Goal: Information Seeking & Learning: Learn about a topic

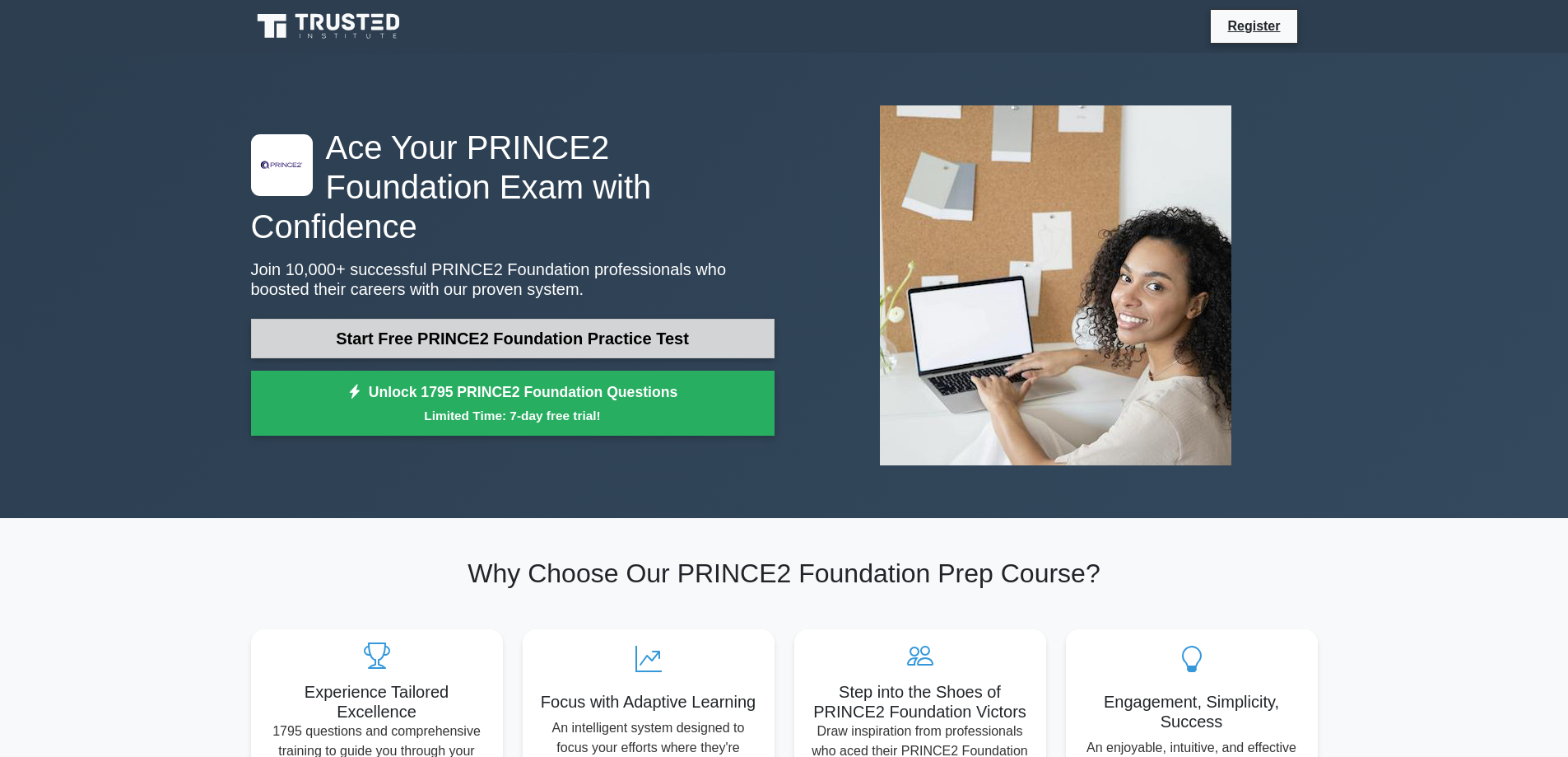
click at [474, 322] on link "Start Free PRINCE2 Foundation Practice Test" at bounding box center [512, 338] width 524 height 40
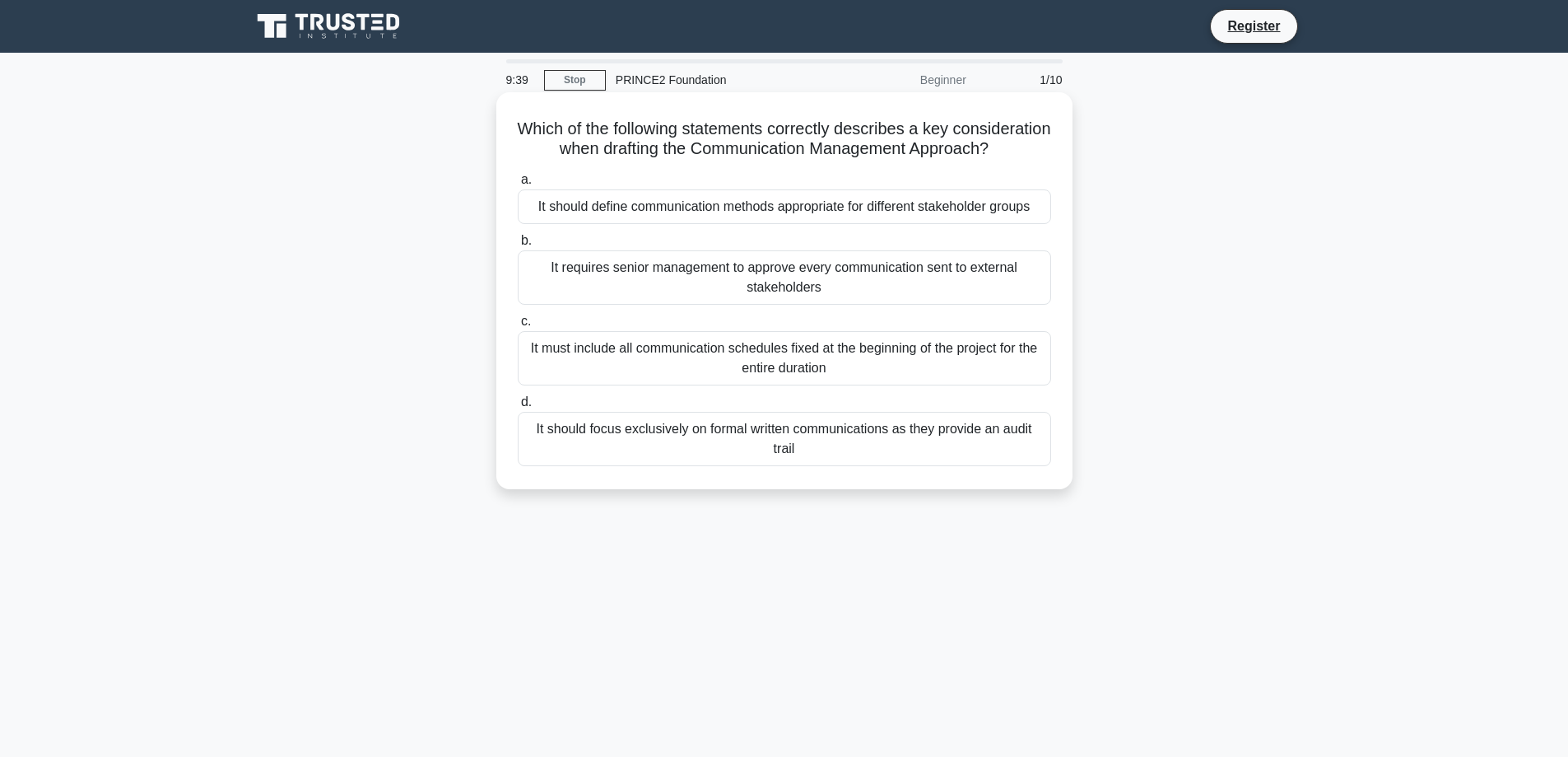
click at [718, 466] on div "It should focus exclusively on formal written communications as they provide an…" at bounding box center [784, 438] width 533 height 55
click at [518, 408] on input "d. It should focus exclusively on formal written communications as they provide…" at bounding box center [518, 402] width 0 height 11
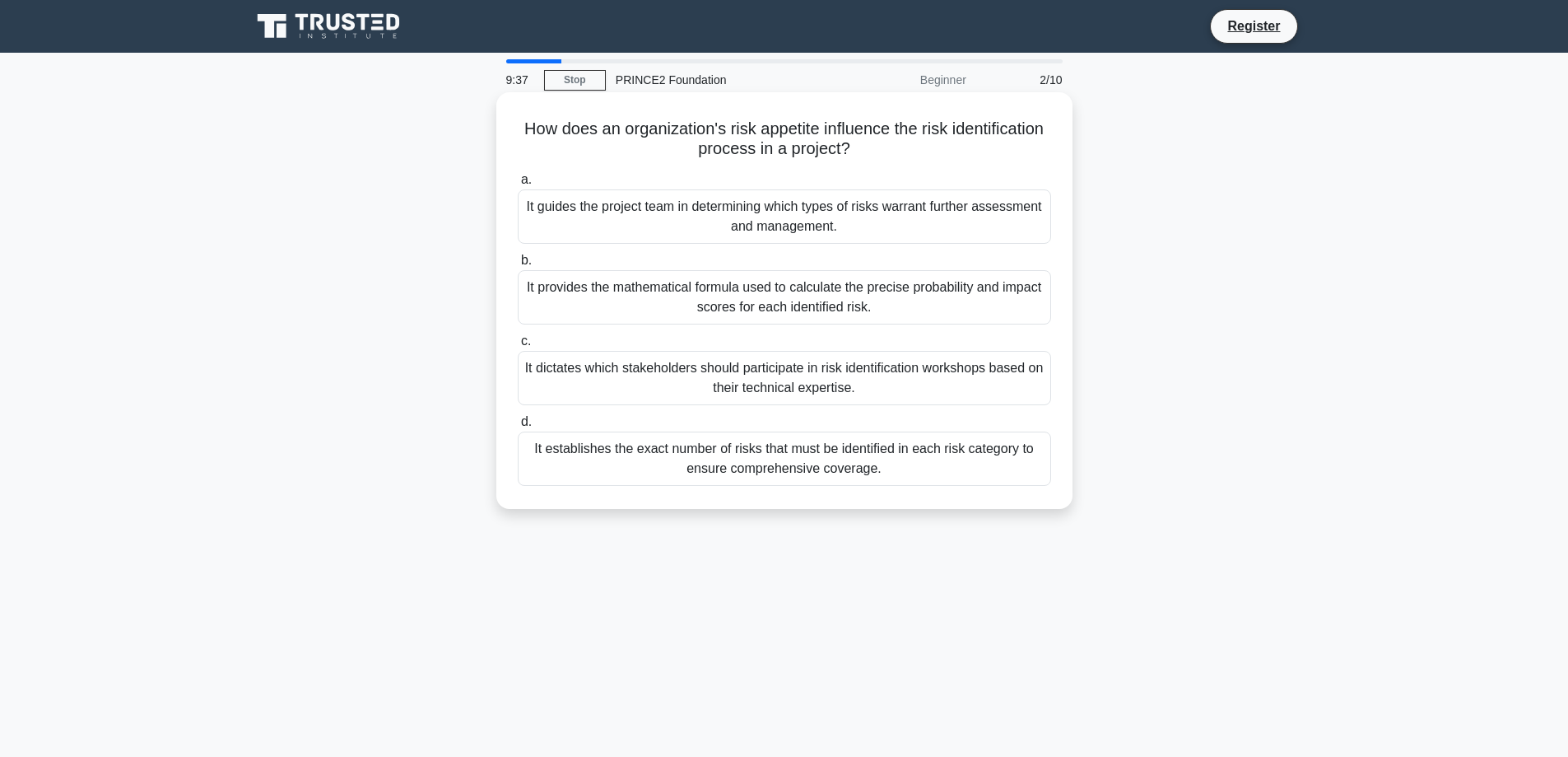
click at [717, 468] on div "It establishes the exact number of risks that must be identified in each risk c…" at bounding box center [784, 459] width 533 height 55
click at [518, 427] on input "d. It establishes the exact number of risks that must be identified in each ris…" at bounding box center [518, 423] width 0 height 11
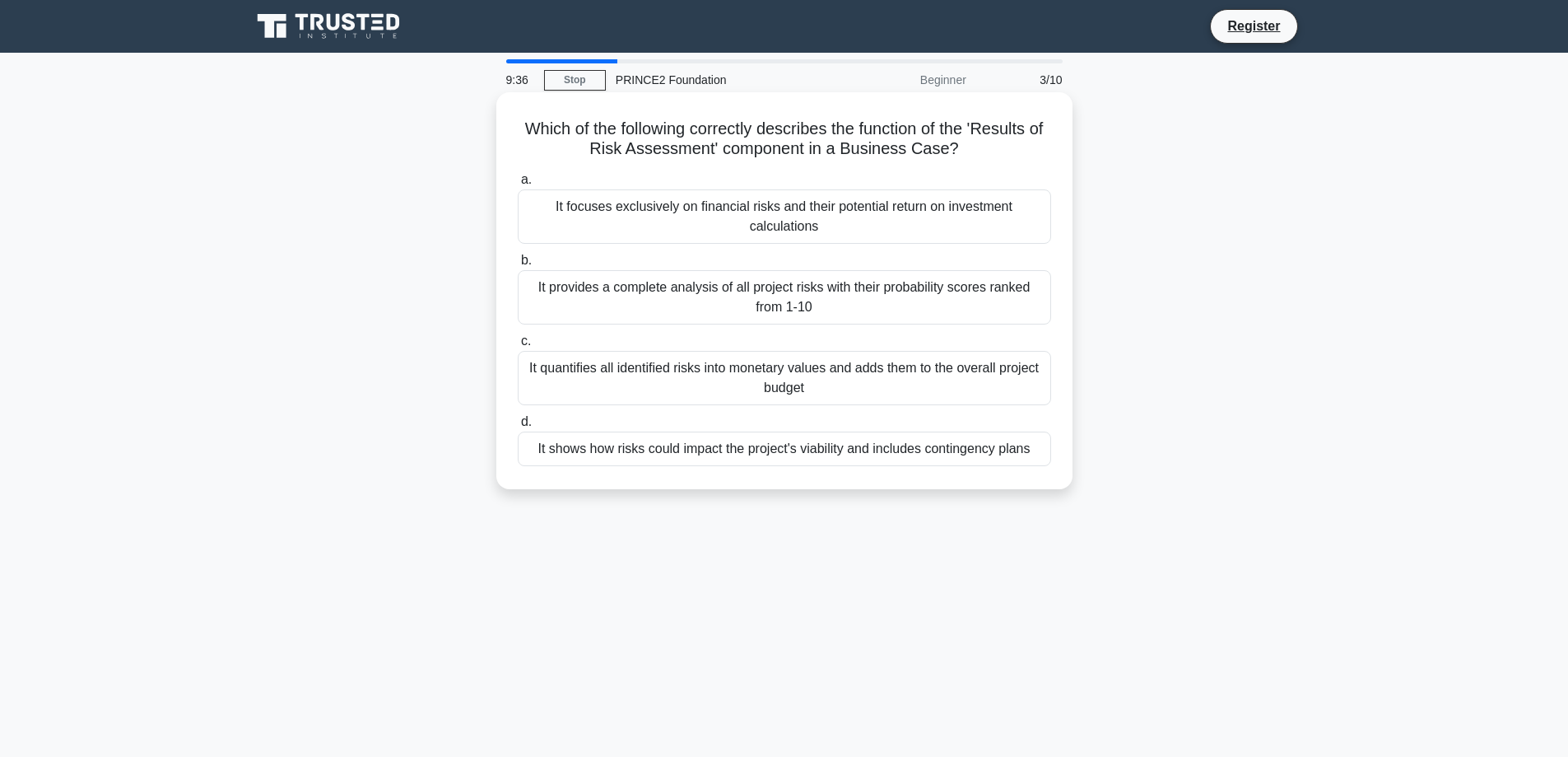
click at [715, 456] on div "It shows how risks could impact the project's viability and includes contingenc…" at bounding box center [784, 449] width 533 height 34
click at [518, 427] on input "d. It shows how risks could impact the project's viability and includes conting…" at bounding box center [518, 423] width 0 height 11
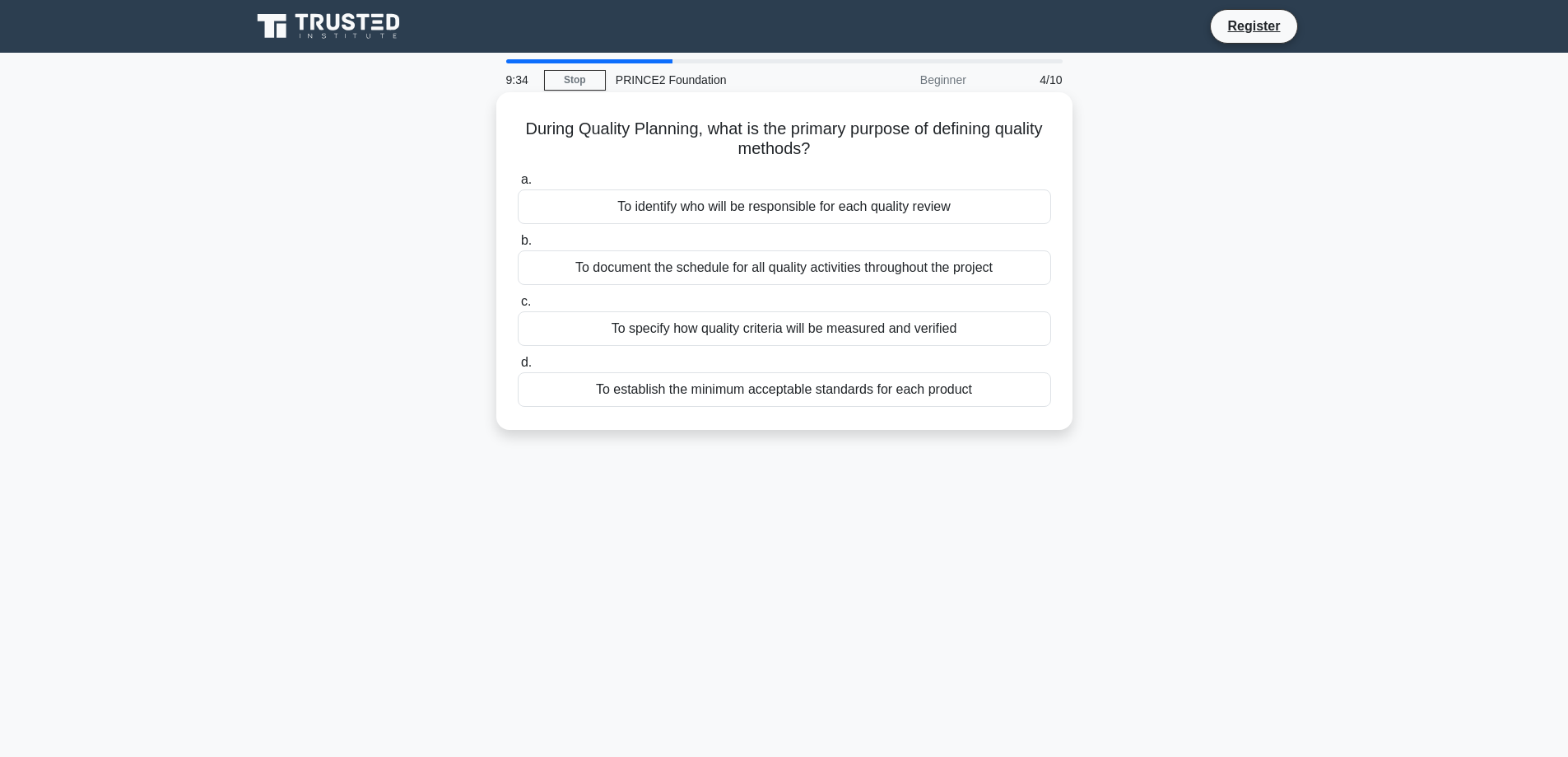
click at [708, 405] on div "To establish the minimum acceptable standards for each product" at bounding box center [784, 389] width 533 height 34
click at [518, 368] on input "d. To establish the minimum acceptable standards for each product" at bounding box center [518, 363] width 0 height 11
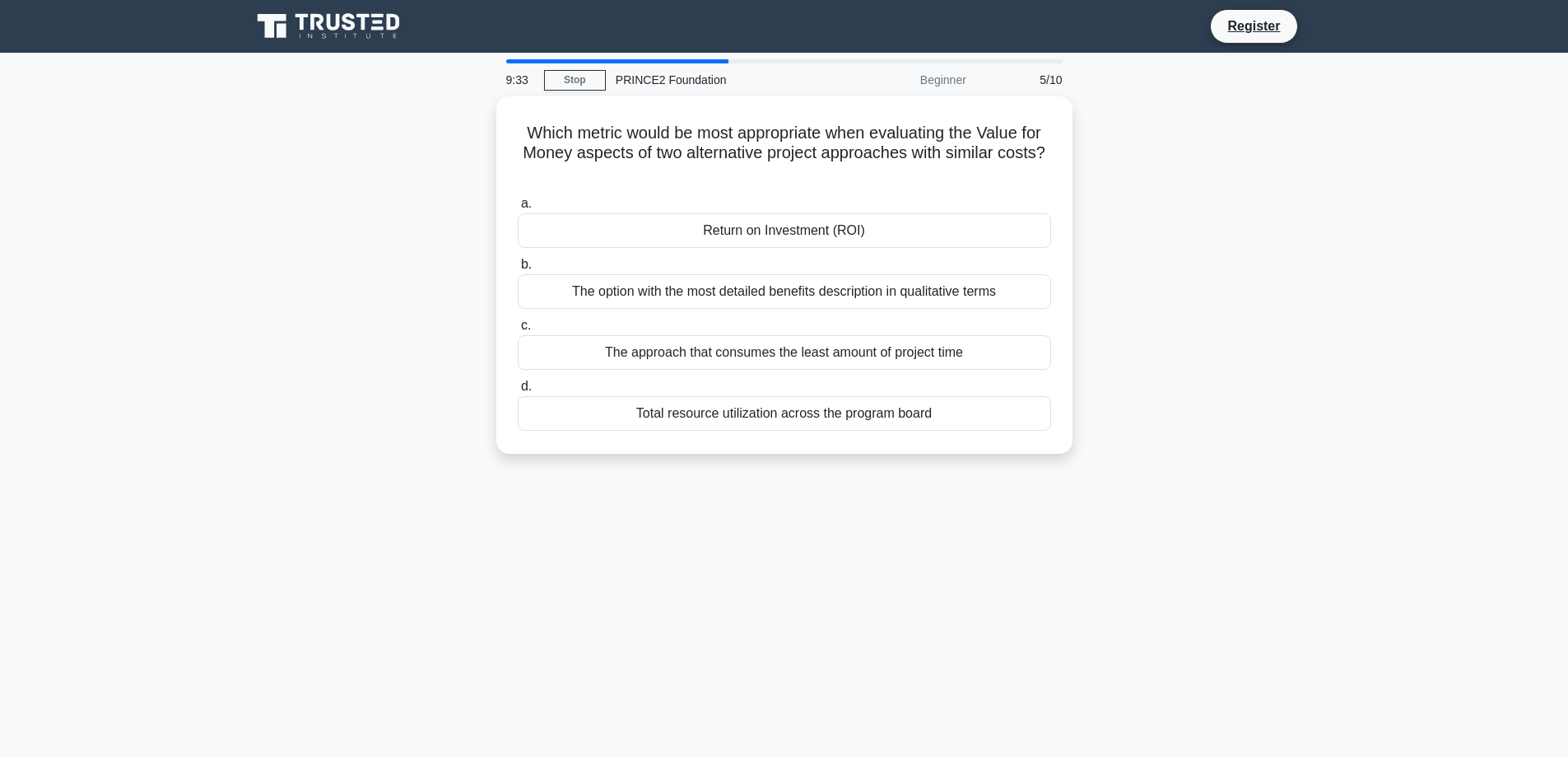
click at [708, 405] on div "Total resource utilization across the program board" at bounding box center [784, 412] width 533 height 34
click at [518, 392] on input "d. Total resource utilization across the program board" at bounding box center [518, 386] width 0 height 11
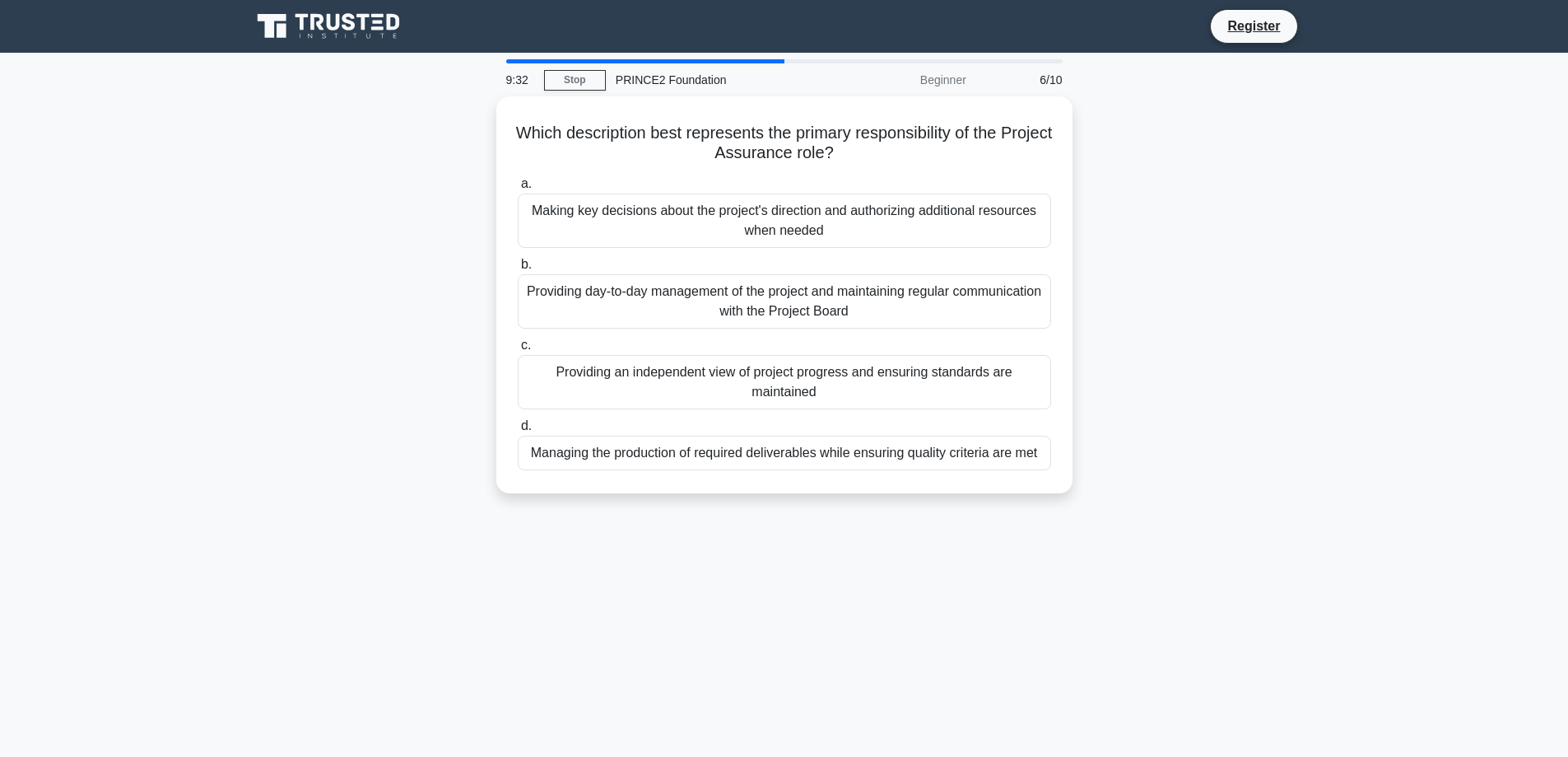
click at [708, 405] on div "Providing an independent view of project progress and ensuring standards are ma…" at bounding box center [784, 382] width 533 height 55
click at [518, 351] on input "c. Providing an independent view of project progress and ensuring standards are…" at bounding box center [518, 346] width 0 height 11
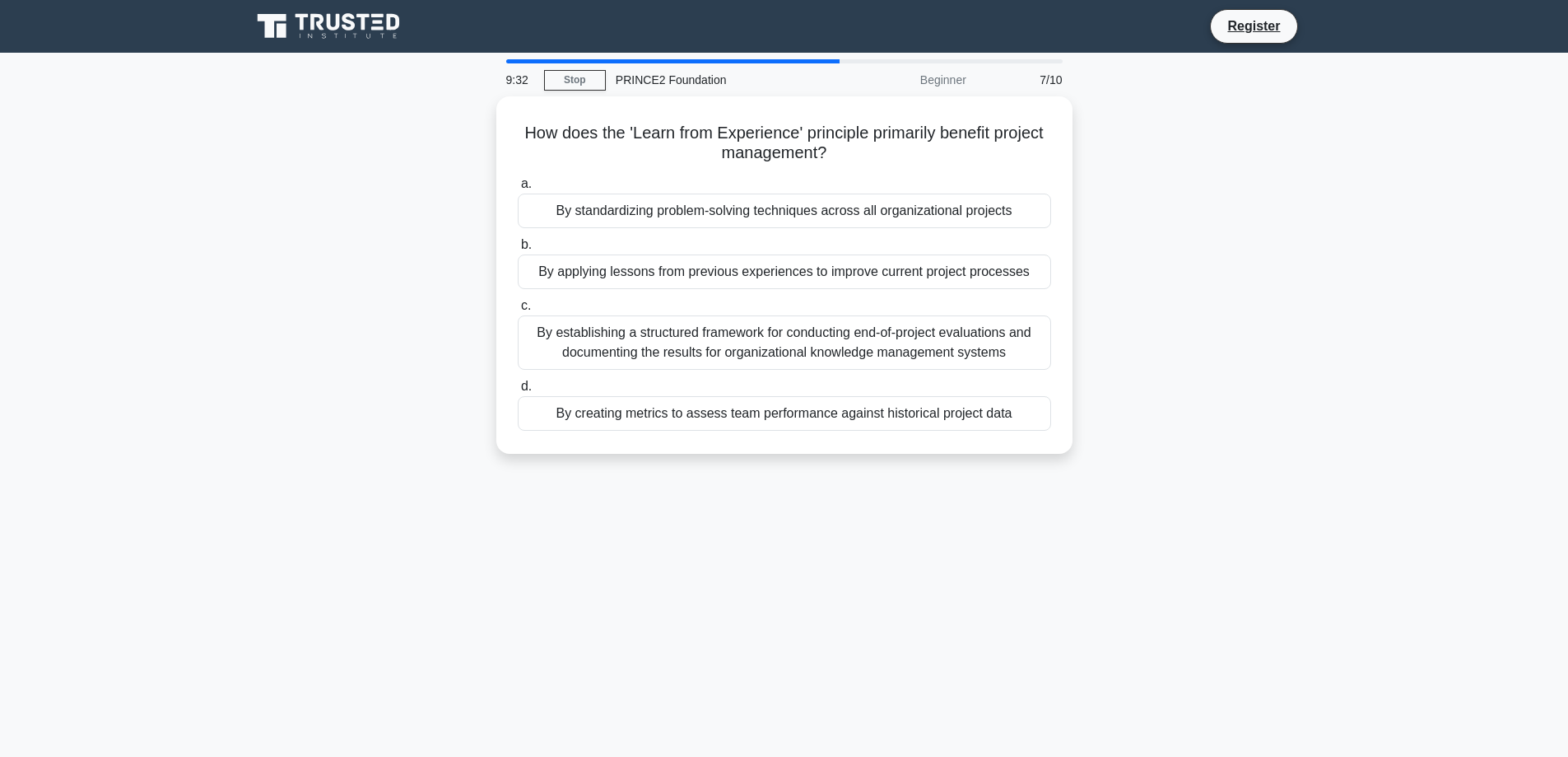
click at [708, 405] on div "By creating metrics to assess team performance against historical project data" at bounding box center [784, 412] width 533 height 34
click at [518, 392] on input "d. By creating metrics to assess team performance against historical project da…" at bounding box center [518, 386] width 0 height 11
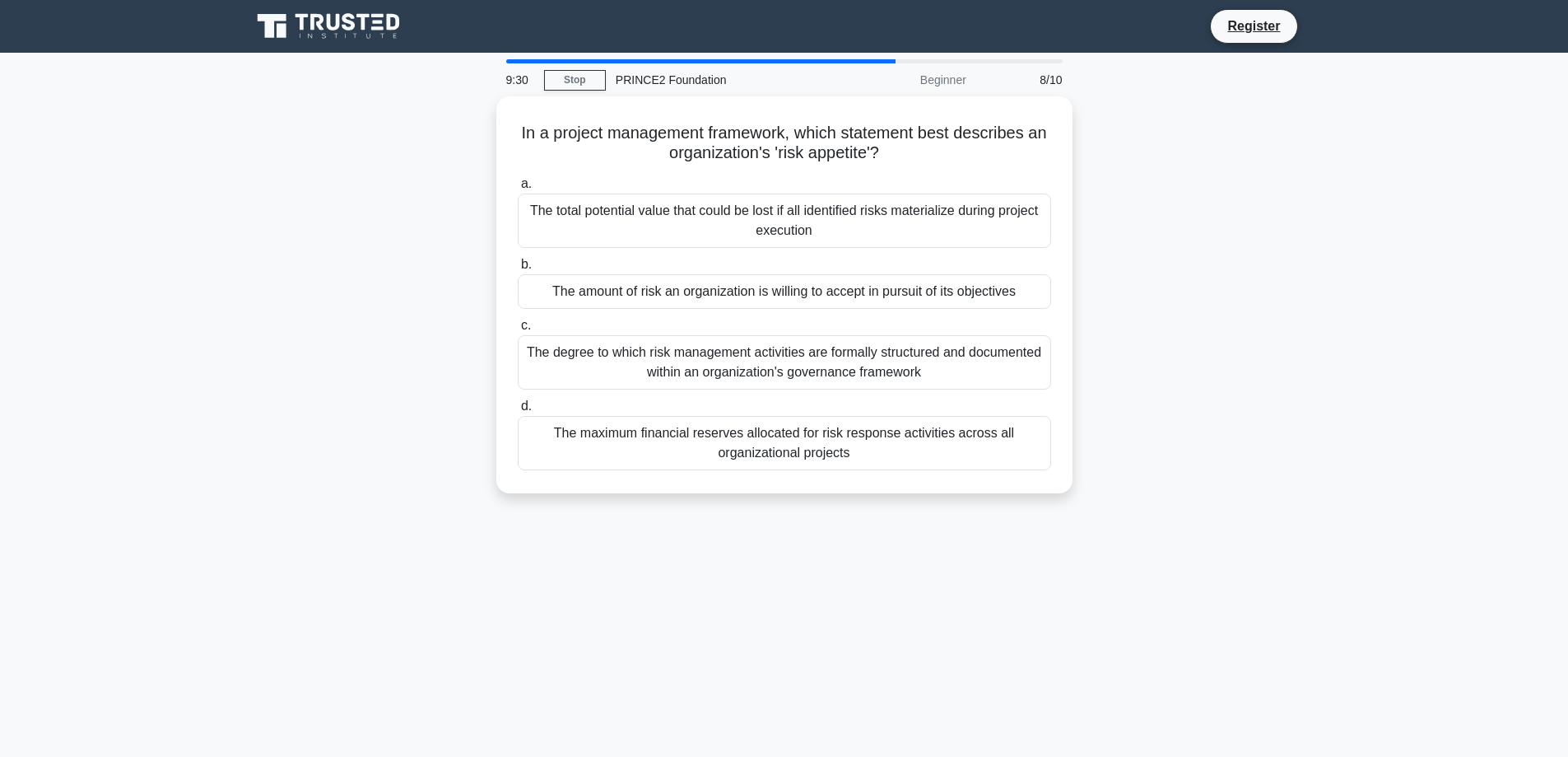
click at [708, 405] on label "d. The maximum financial reserves allocated for risk response activities across…" at bounding box center [784, 433] width 533 height 74
click at [518, 405] on input "d. The maximum financial reserves allocated for risk response activities across…" at bounding box center [518, 407] width 0 height 11
